Goal: Task Accomplishment & Management: Use online tool/utility

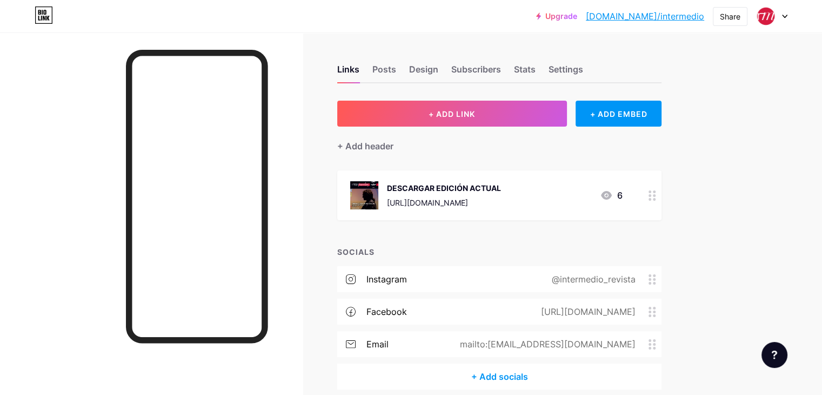
click at [501, 191] on div "DESCARGAR EDICIÓN ACTUAL" at bounding box center [444, 187] width 114 height 11
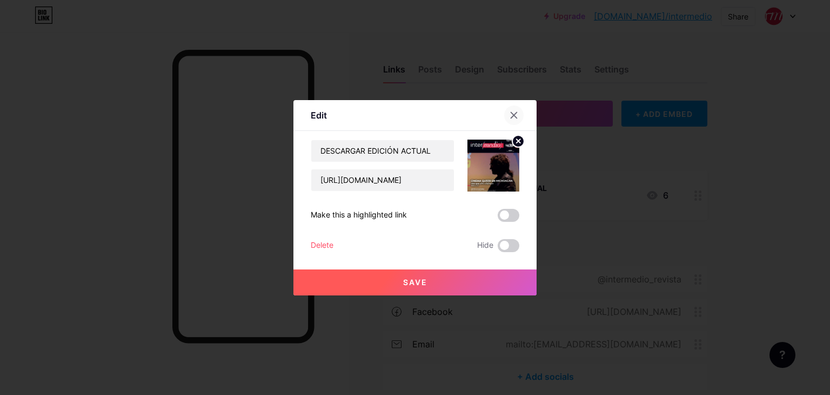
click at [516, 113] on icon at bounding box center [514, 115] width 6 height 6
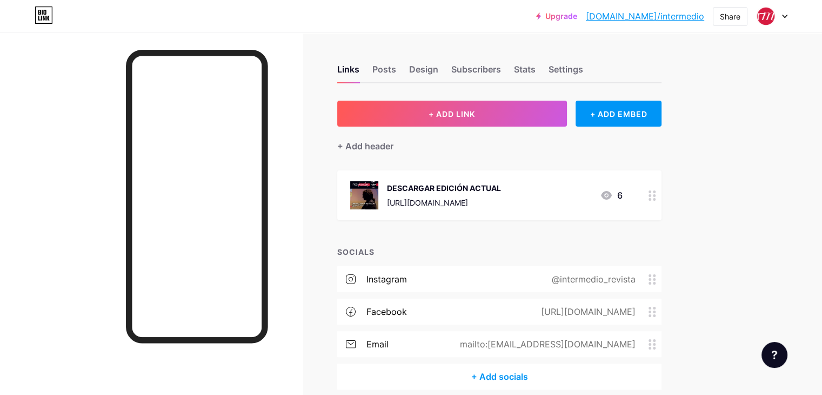
click at [787, 9] on div at bounding box center [771, 15] width 31 height 19
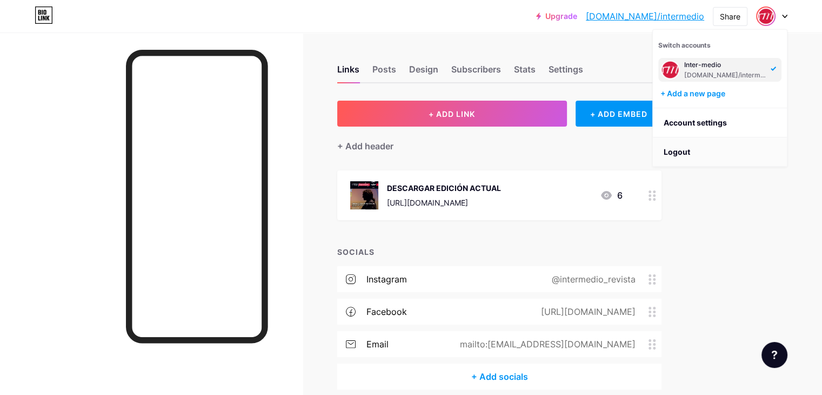
click at [702, 150] on li "Logout" at bounding box center [720, 151] width 134 height 29
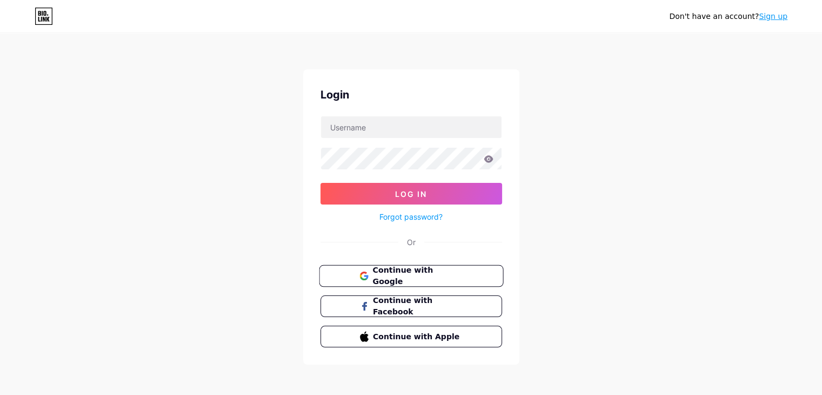
click at [468, 274] on button "Continue with Google" at bounding box center [411, 276] width 184 height 22
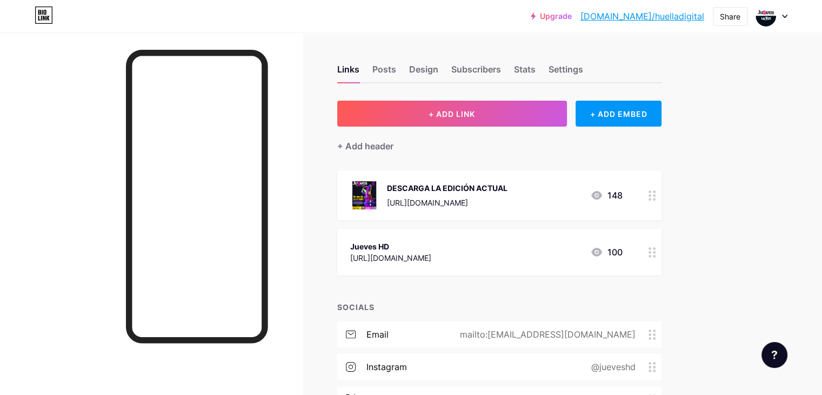
click at [508, 188] on div "DESCARGA LA EDICIÓN ACTUAL" at bounding box center [447, 187] width 121 height 11
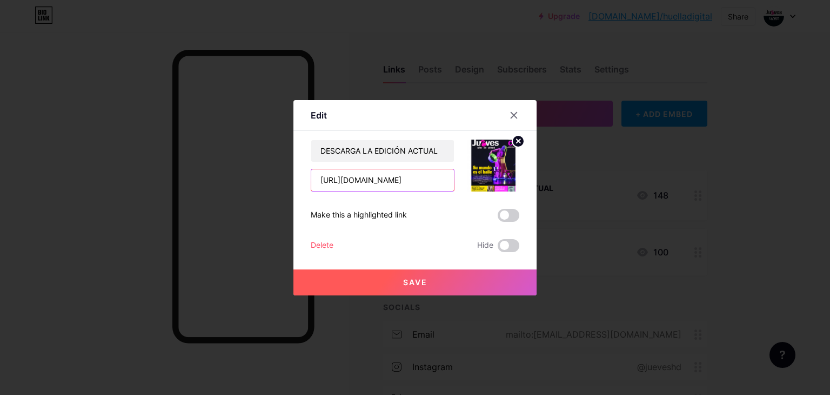
click at [432, 184] on input "[URL][DOMAIN_NAME]" at bounding box center [382, 180] width 143 height 22
paste input "[URL][DOMAIN_NAME]"
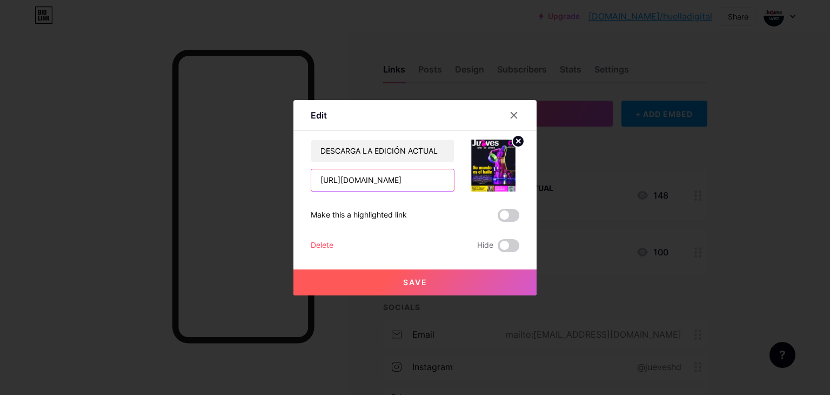
type input "[URL][DOMAIN_NAME]"
click at [519, 141] on icon at bounding box center [519, 141] width 4 height 4
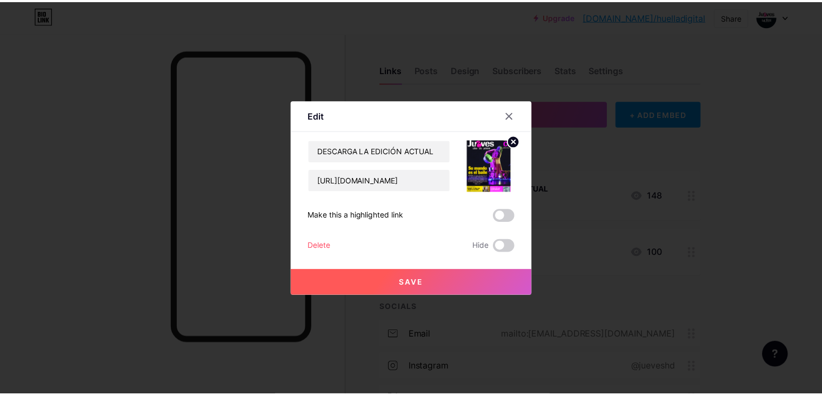
scroll to position [0, 0]
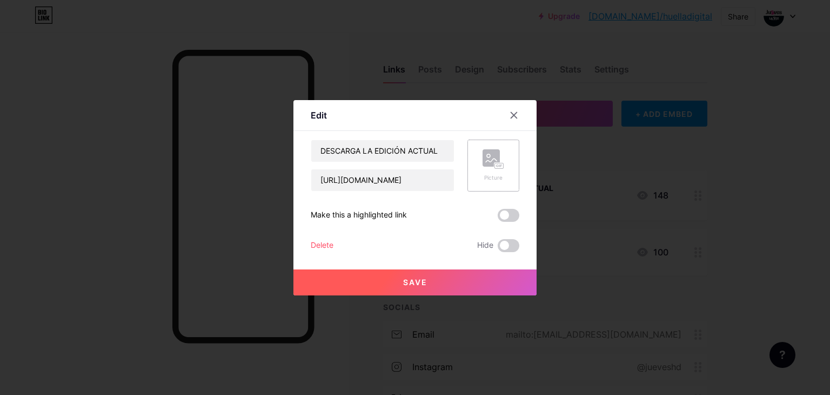
click at [503, 163] on rect at bounding box center [499, 165] width 9 height 5
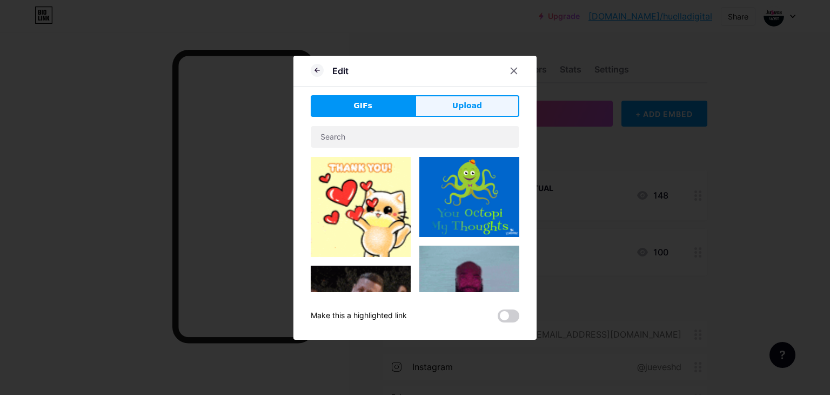
click at [461, 107] on span "Upload" at bounding box center [468, 105] width 30 height 11
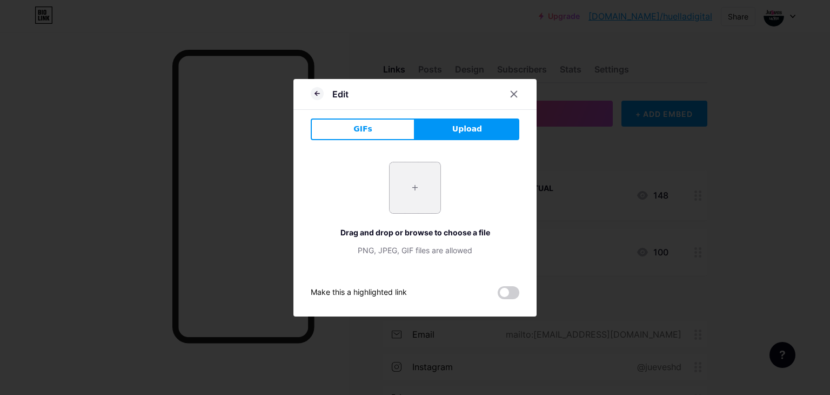
click at [415, 191] on input "file" at bounding box center [415, 187] width 51 height 51
type input "C:\fakepath\18092025_Página_01.jpg"
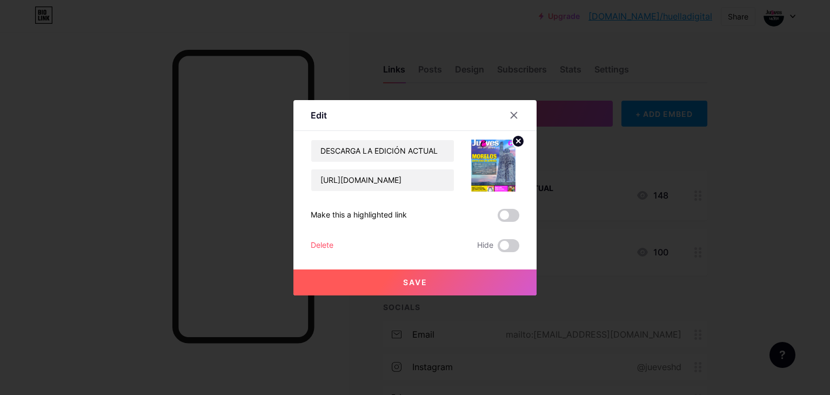
click at [423, 277] on span "Save" at bounding box center [415, 281] width 24 height 9
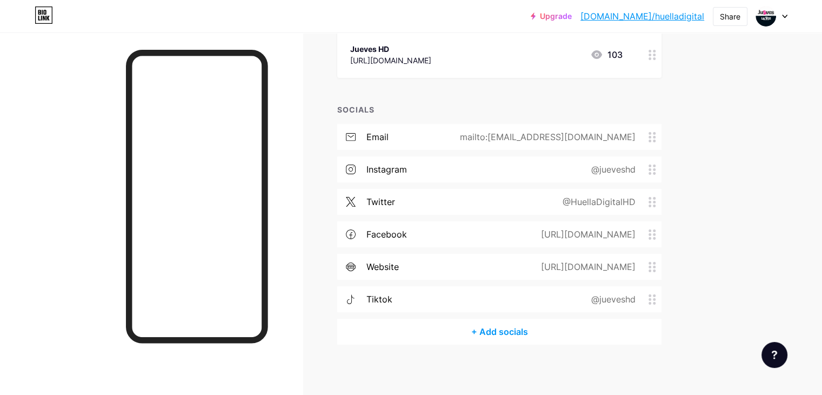
scroll to position [201, 0]
